Goal: Transaction & Acquisition: Purchase product/service

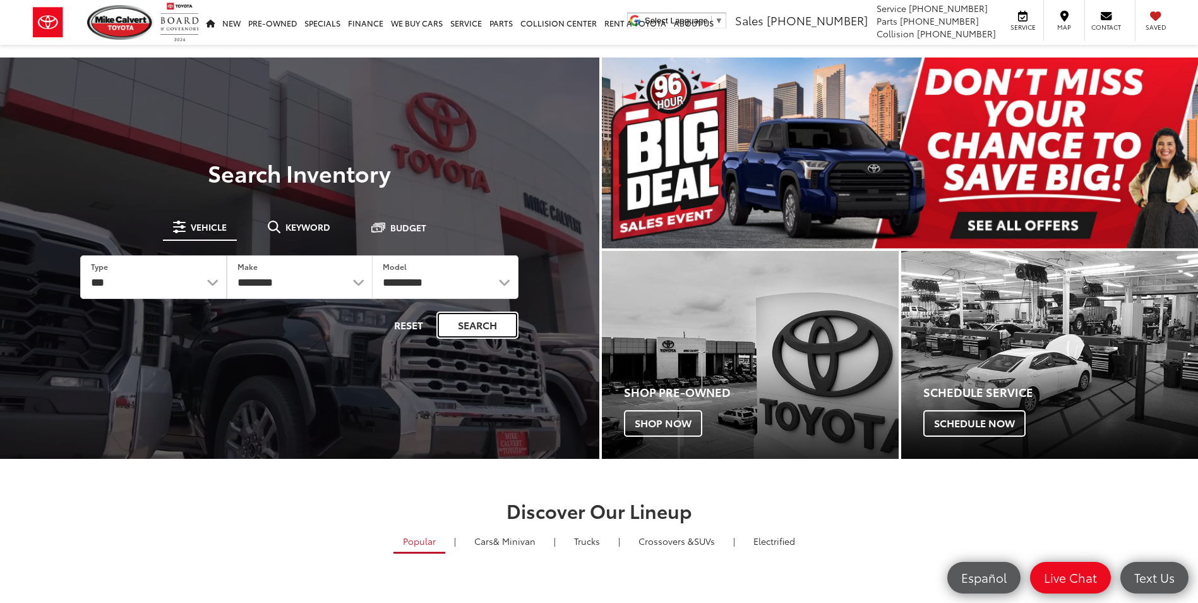
click at [466, 328] on button "Search" at bounding box center [477, 324] width 82 height 27
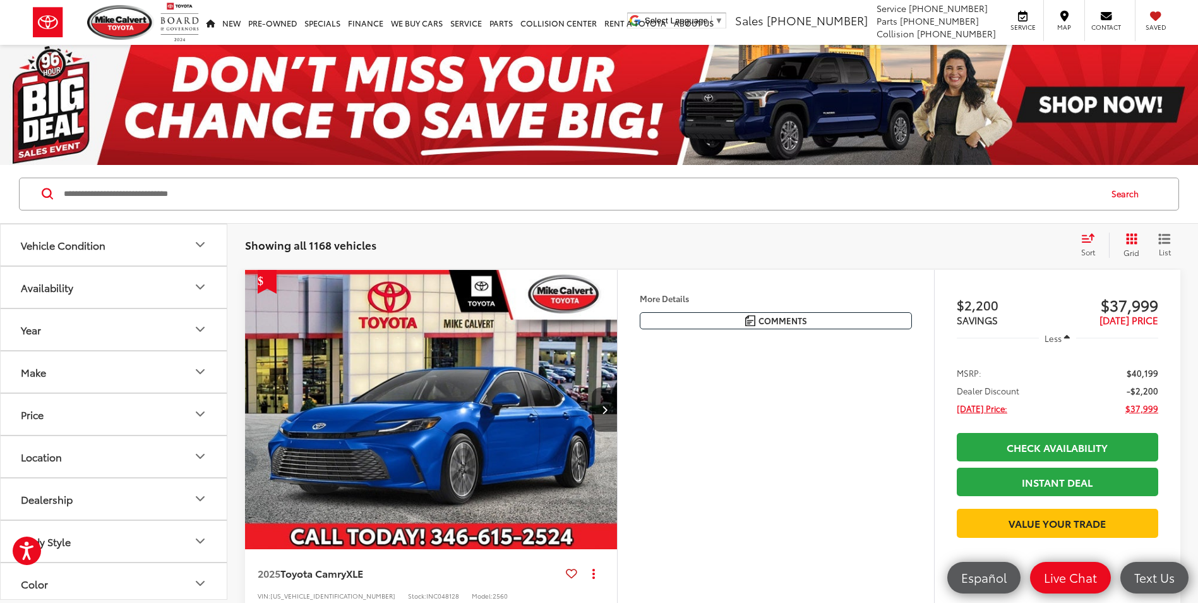
click at [215, 198] on input "Search by Make, Model, or Keyword" at bounding box center [581, 194] width 1037 height 30
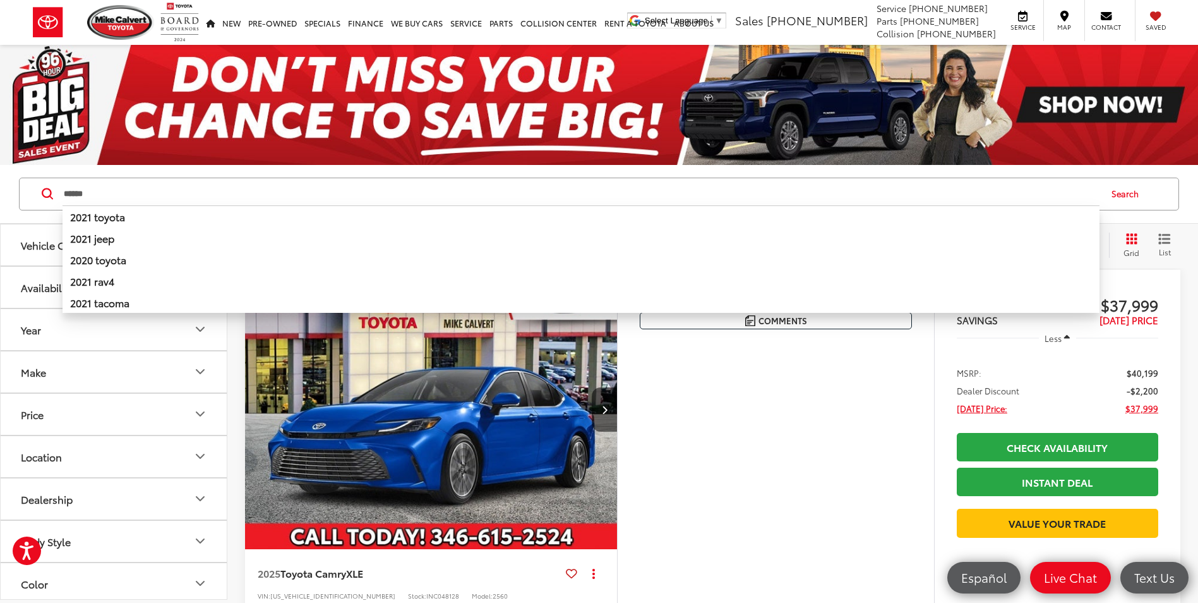
type input "******"
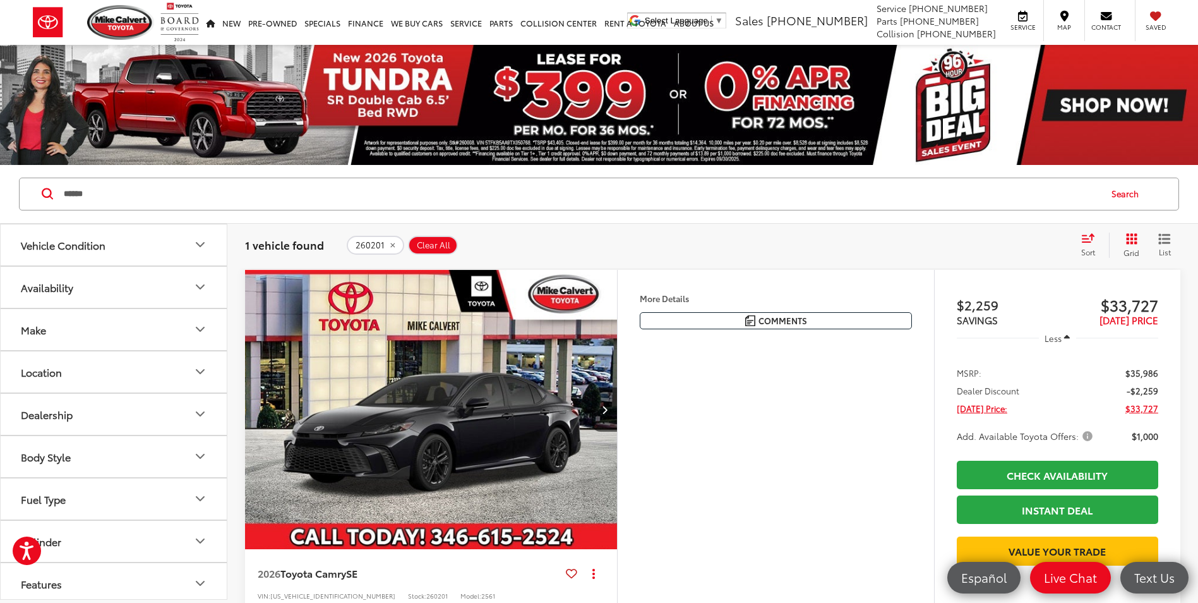
click at [358, 421] on img "2026 Toyota Camry SE 0" at bounding box center [431, 410] width 374 height 280
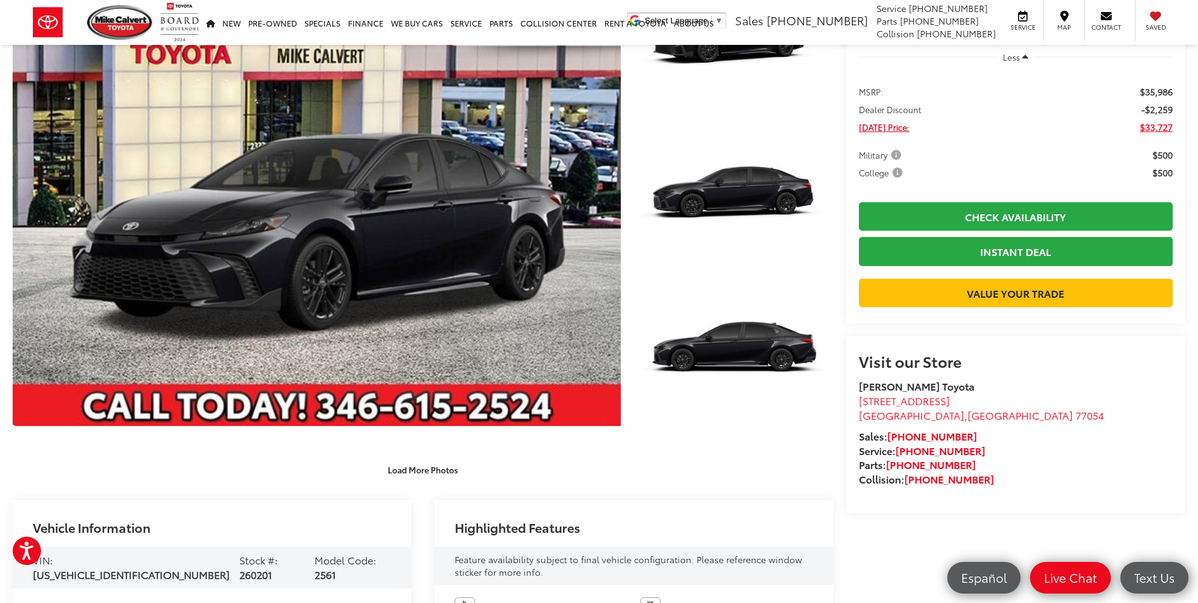
scroll to position [379, 0]
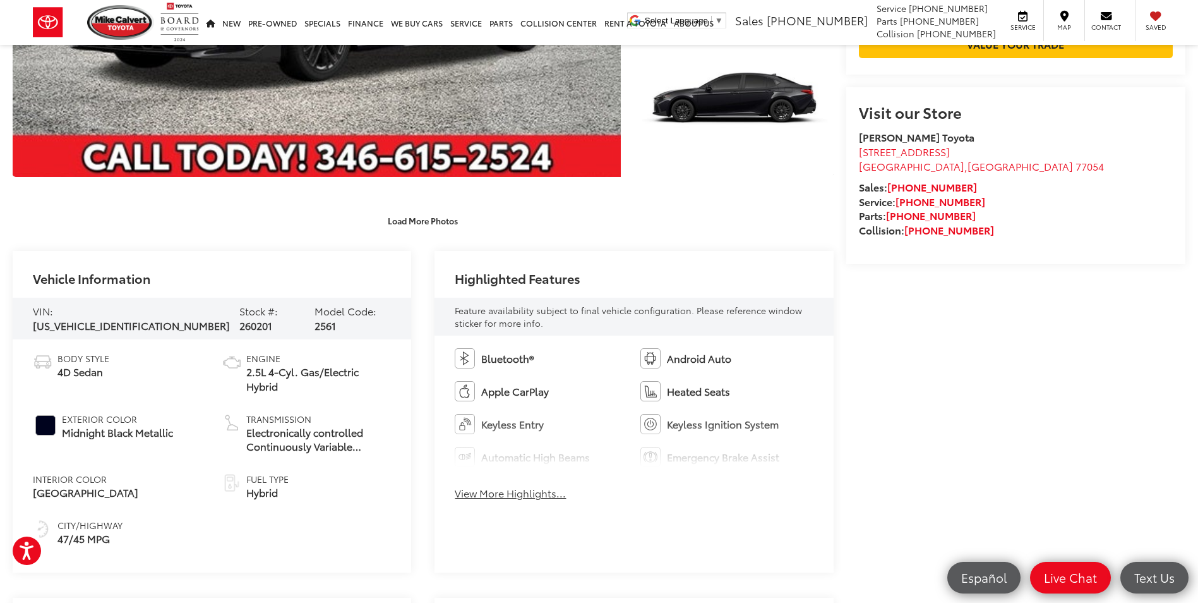
click at [536, 498] on button "View More Highlights..." at bounding box center [510, 493] width 111 height 15
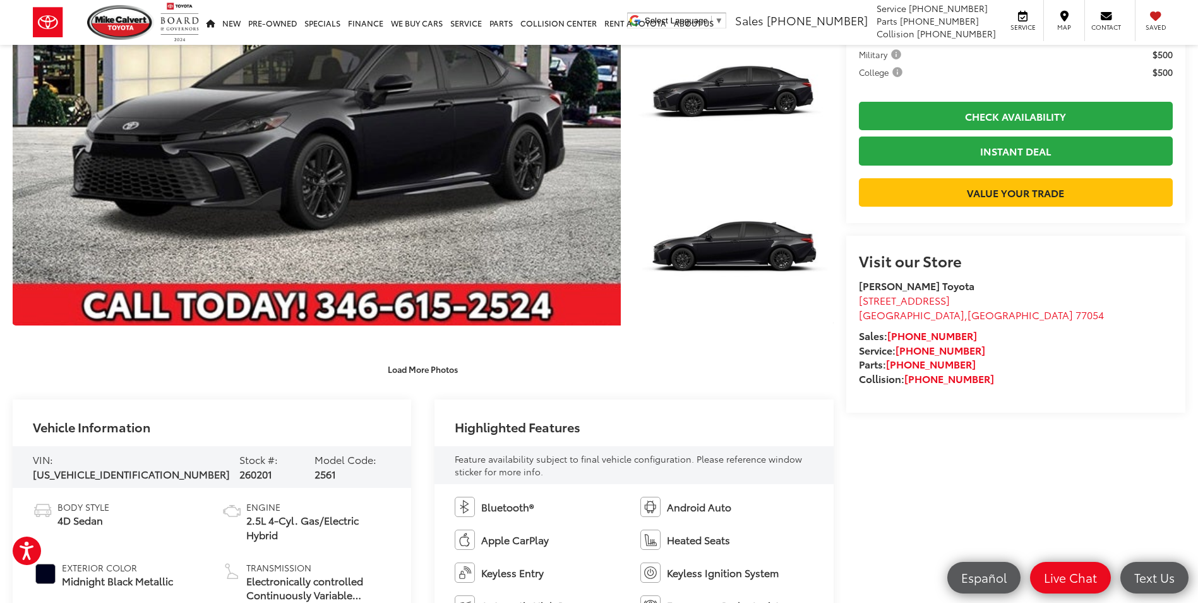
scroll to position [253, 0]
